Goal: Navigation & Orientation: Understand site structure

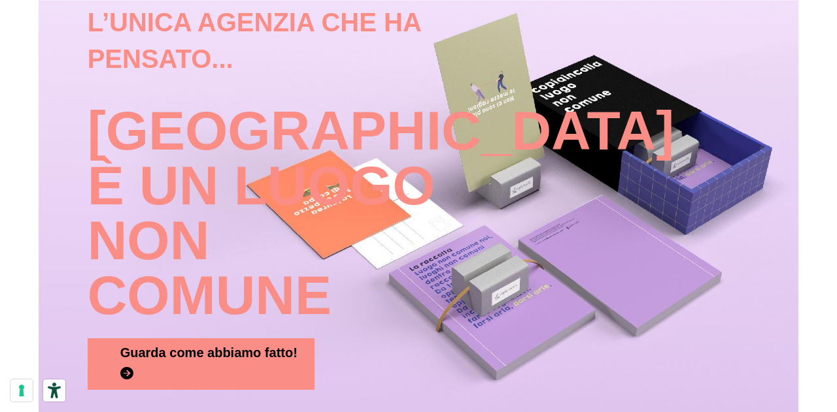
scroll to position [1372, 0]
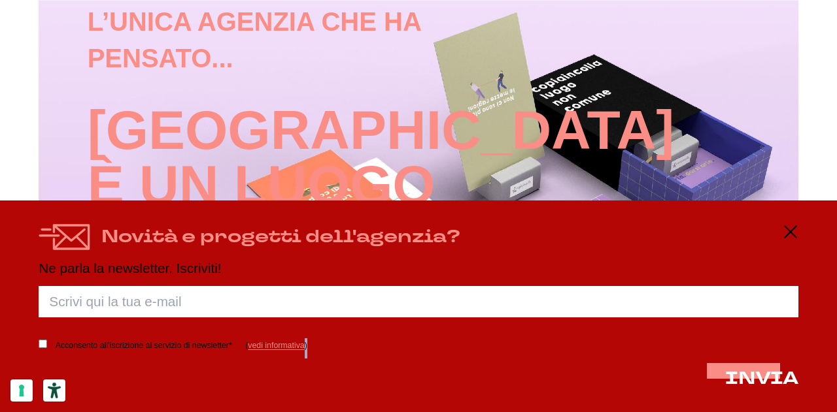
drag, startPoint x: 298, startPoint y: 389, endPoint x: 357, endPoint y: 358, distance: 66.9
click at [314, 380] on form "Acconsento all’iscrizione al servizio di newsletter* ( vedi informativa ) INVIA…" at bounding box center [418, 342] width 759 height 113
click at [787, 231] on icon at bounding box center [790, 232] width 16 height 16
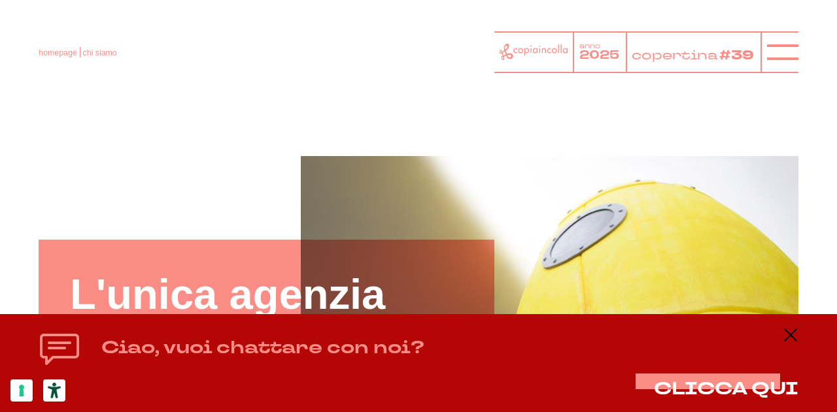
scroll to position [0, 0]
click at [769, 45] on icon at bounding box center [782, 52] width 31 height 31
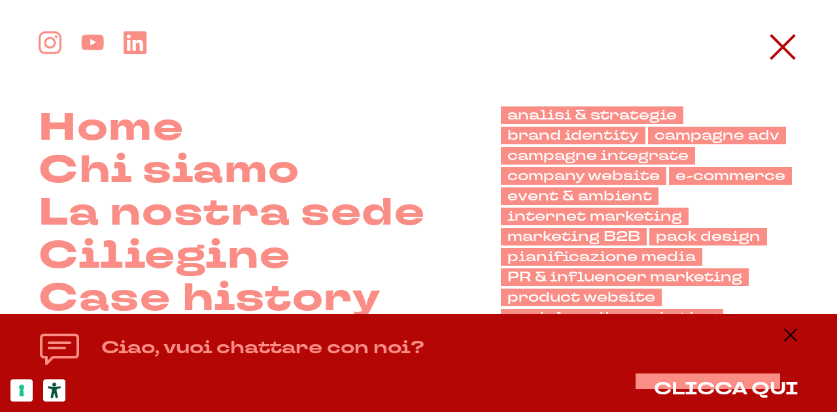
scroll to position [379, 0]
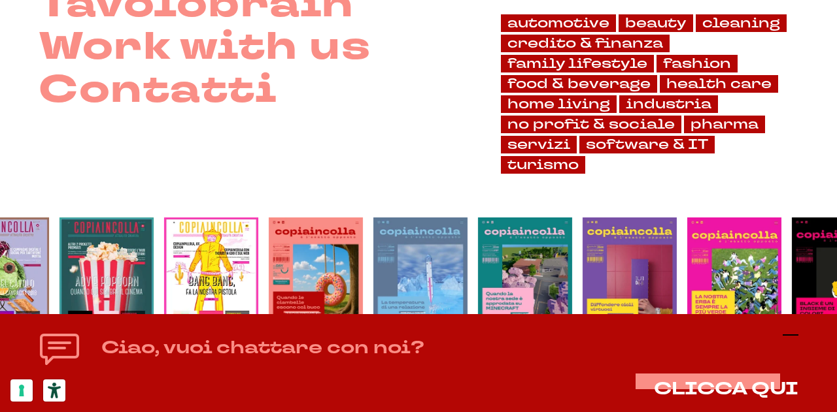
drag, startPoint x: 792, startPoint y: 330, endPoint x: 778, endPoint y: 326, distance: 14.3
click at [792, 330] on icon at bounding box center [790, 335] width 16 height 16
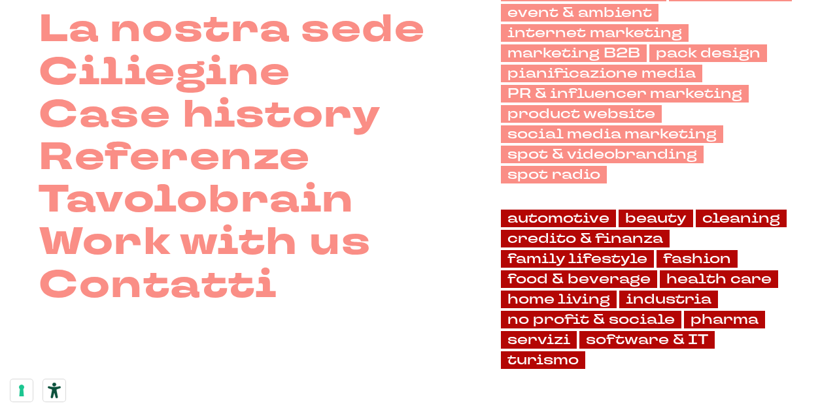
scroll to position [314, 0]
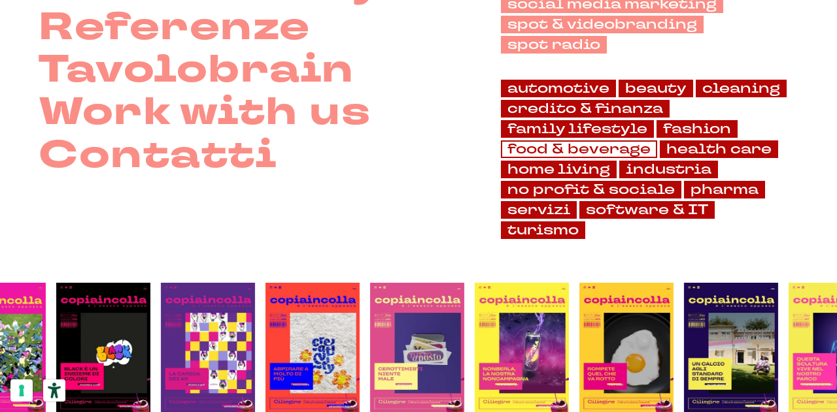
click at [562, 146] on link "food & beverage" at bounding box center [579, 150] width 156 height 18
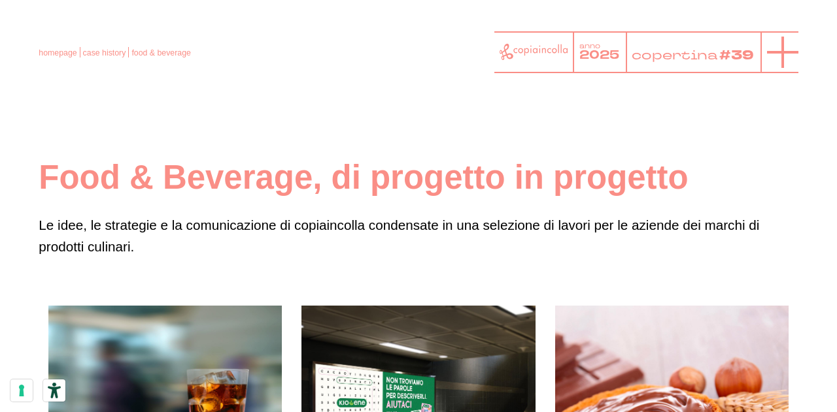
click at [771, 47] on icon at bounding box center [782, 52] width 31 height 31
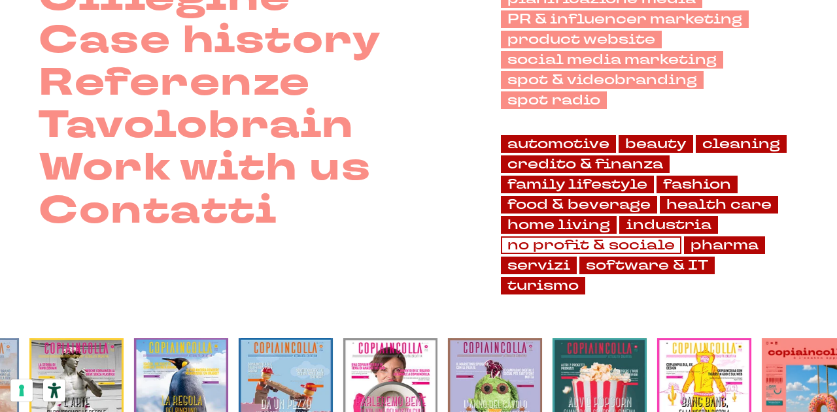
scroll to position [261, 0]
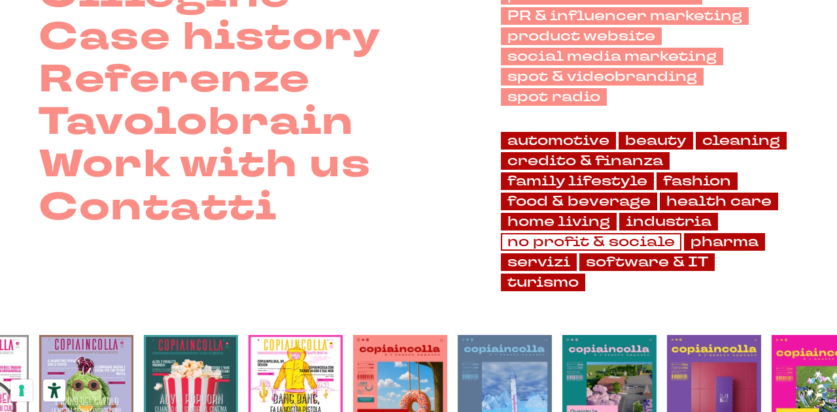
click at [561, 238] on link "no profit & sociale" at bounding box center [591, 242] width 180 height 18
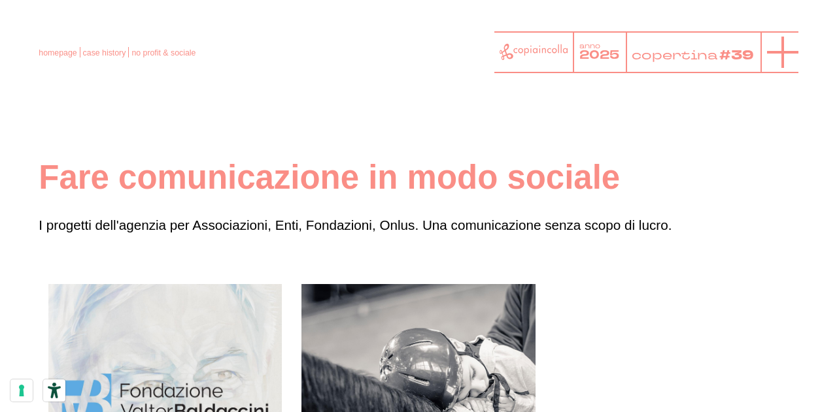
click at [785, 48] on icon at bounding box center [782, 52] width 31 height 31
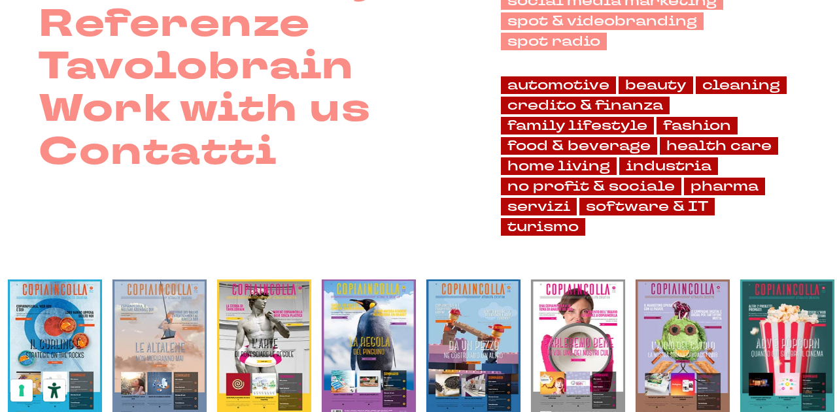
scroll to position [248, 0]
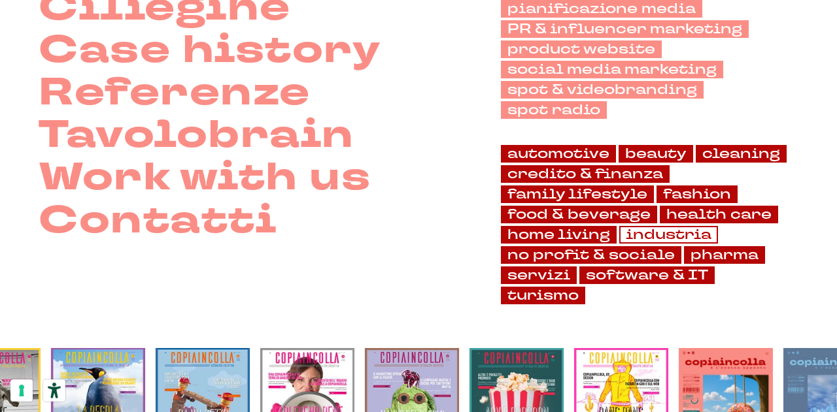
click at [660, 226] on link "industria" at bounding box center [668, 235] width 99 height 18
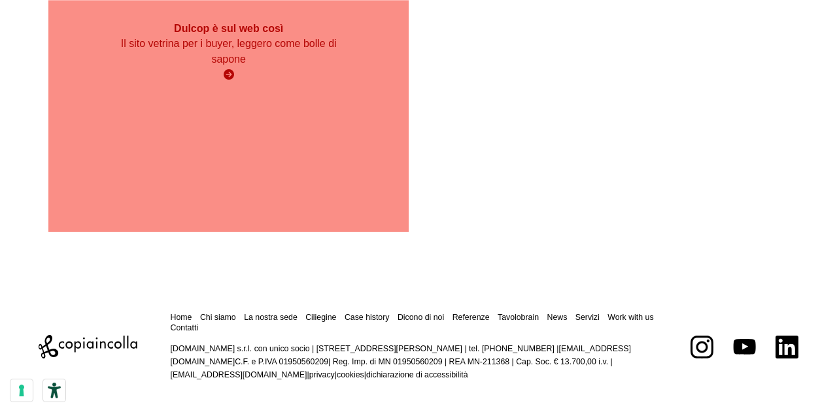
scroll to position [4541, 0]
